Goal: Check status: Check status

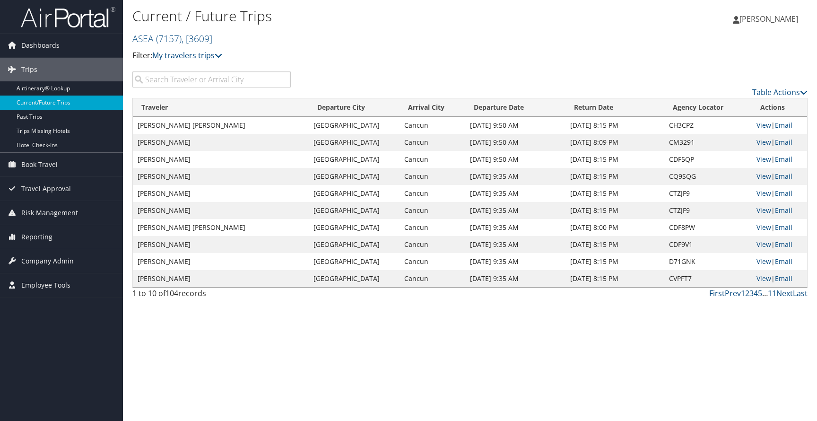
click at [202, 85] on input "search" at bounding box center [211, 79] width 158 height 17
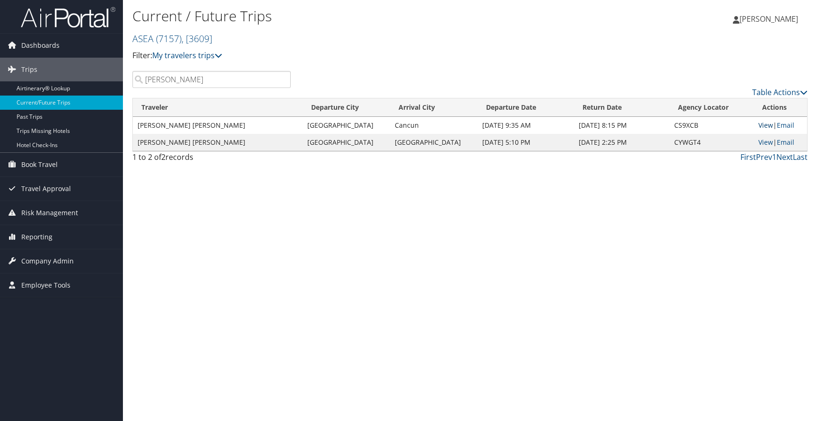
click at [760, 124] on link "View" at bounding box center [765, 125] width 15 height 9
click at [221, 82] on input "Allison" at bounding box center [211, 79] width 158 height 17
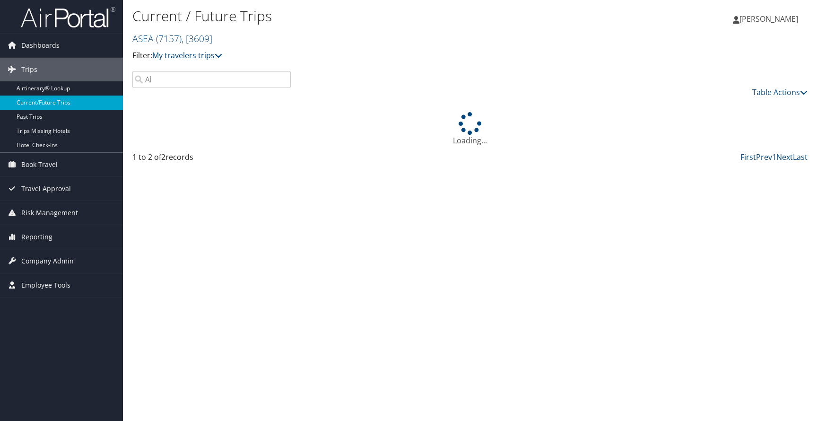
type input "A"
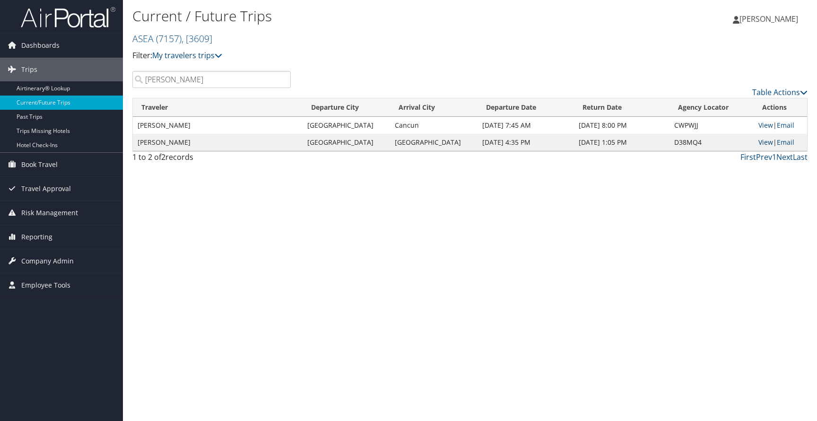
type input "Charles"
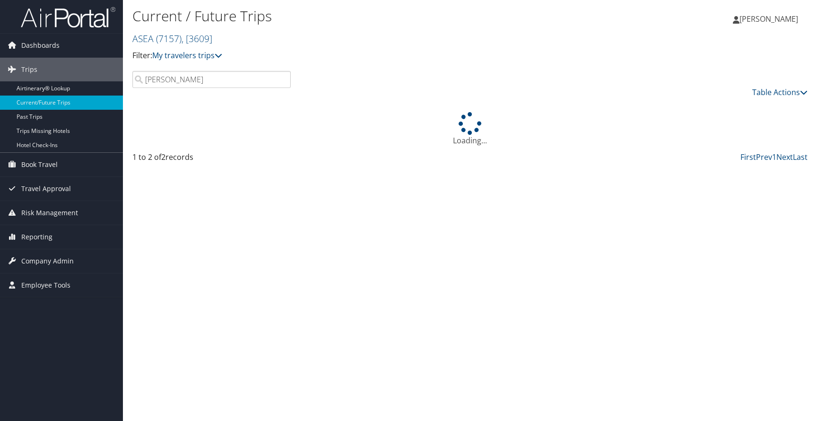
click at [759, 144] on div "Loading..." at bounding box center [469, 129] width 675 height 34
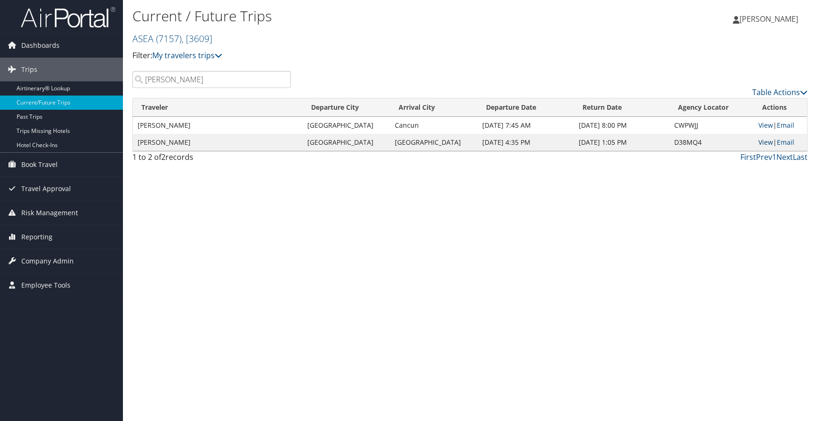
click at [760, 141] on link "View" at bounding box center [765, 142] width 15 height 9
click at [279, 79] on input "Charles" at bounding box center [211, 79] width 158 height 17
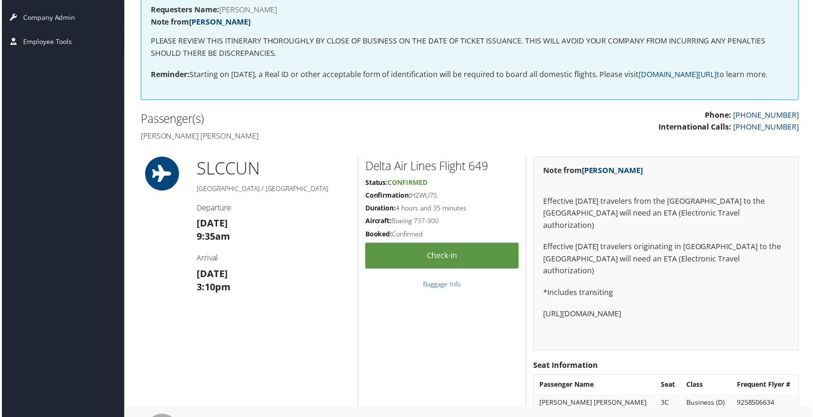
scroll to position [175, 1]
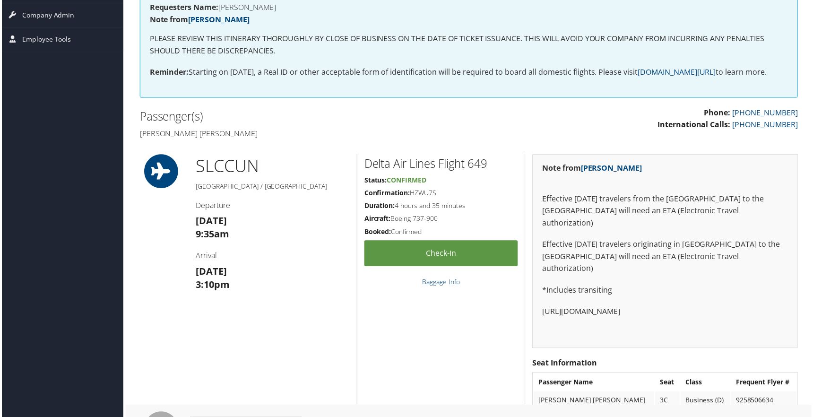
drag, startPoint x: 411, startPoint y: 189, endPoint x: 439, endPoint y: 191, distance: 28.0
click at [439, 191] on h5 "Confirmation: HZWU7S" at bounding box center [441, 193] width 154 height 9
copy h5 "HZWU7S"
click at [436, 117] on h2 "Passenger(s)" at bounding box center [300, 117] width 323 height 16
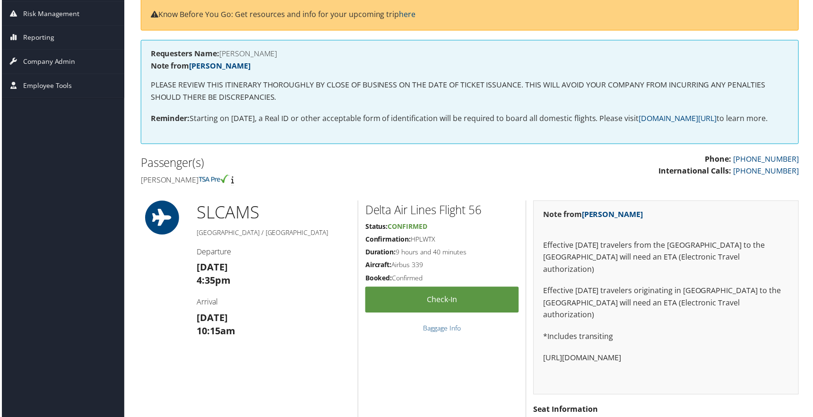
scroll to position [135, 0]
